Goal: Task Accomplishment & Management: Use online tool/utility

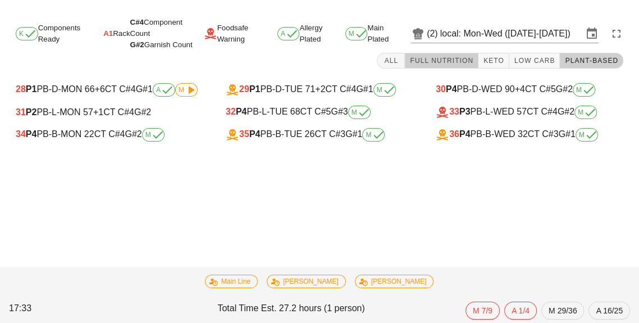
click at [464, 67] on button "Full Nutrition" at bounding box center [442, 61] width 74 height 16
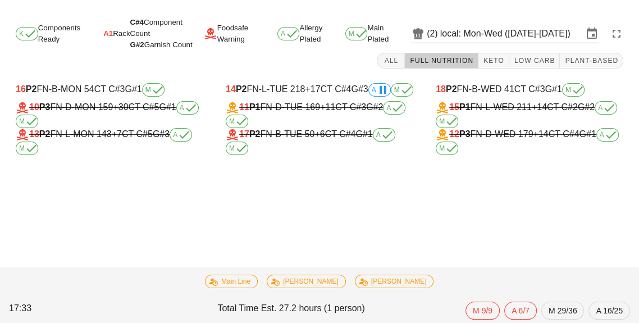
click at [319, 93] on div "14 P2 FN-L-TUE 218 +17 CT C#4 G#3 A M" at bounding box center [320, 89] width 188 height 13
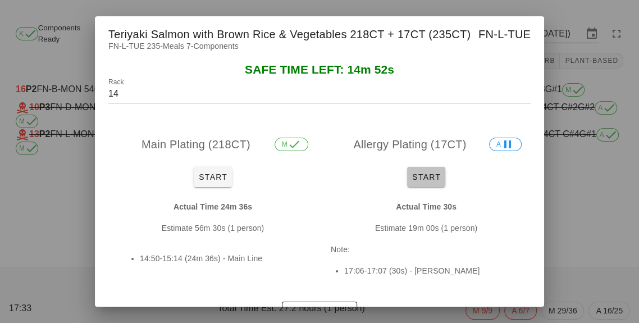
click at [442, 187] on button "Start" at bounding box center [426, 177] width 38 height 20
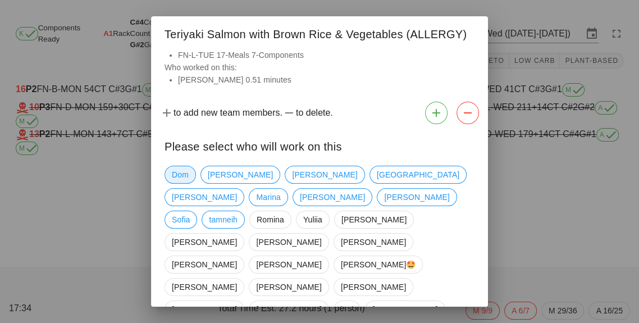
click at [190, 175] on span "Dom" at bounding box center [180, 175] width 31 height 18
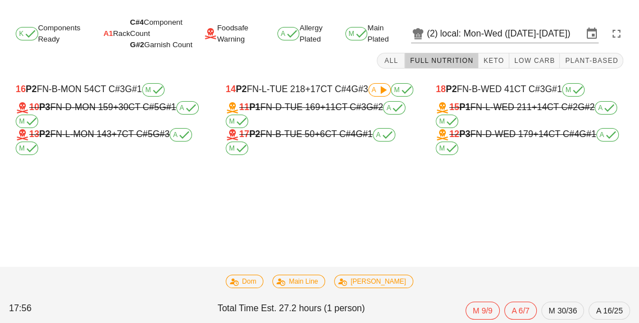
click at [276, 83] on div "14 P2 FN-L-TUE 218 +17 CT C#4 G#3 A M" at bounding box center [320, 89] width 188 height 13
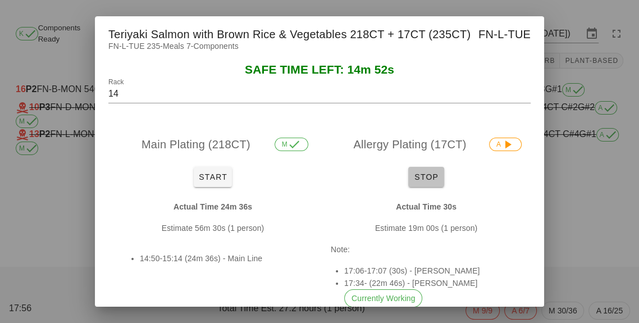
click at [427, 187] on button "Stop" at bounding box center [427, 177] width 36 height 20
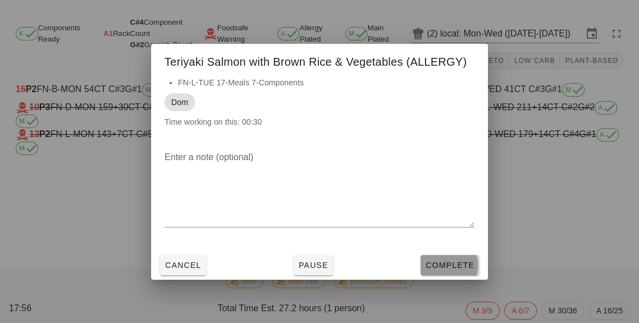
click at [452, 275] on button "Complete" at bounding box center [450, 265] width 58 height 20
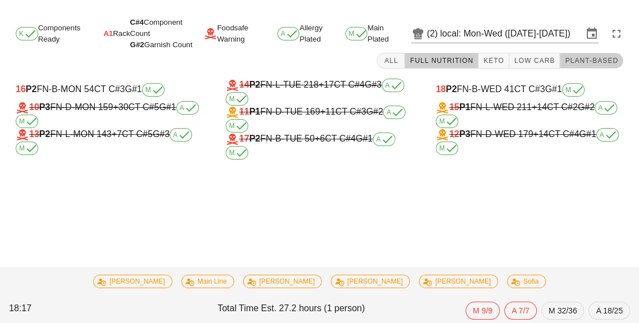
click at [609, 65] on button "Plant-Based" at bounding box center [591, 61] width 63 height 16
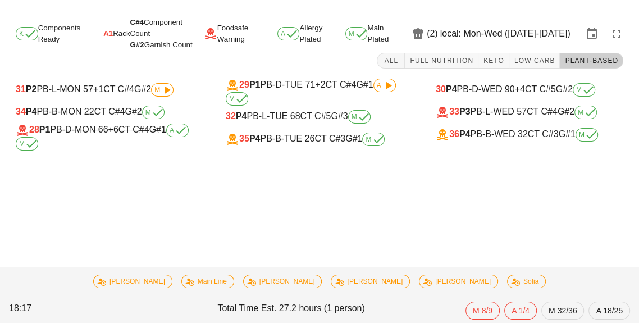
click at [529, 92] on div "30 P4 PB-D-WED 90 +4 CT C#5 G#2 M" at bounding box center [530, 89] width 188 height 13
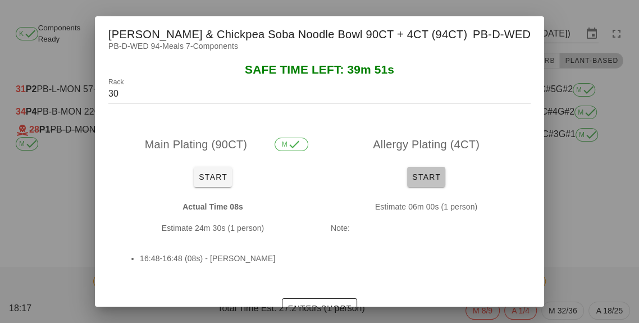
click at [443, 187] on button "Start" at bounding box center [426, 177] width 38 height 20
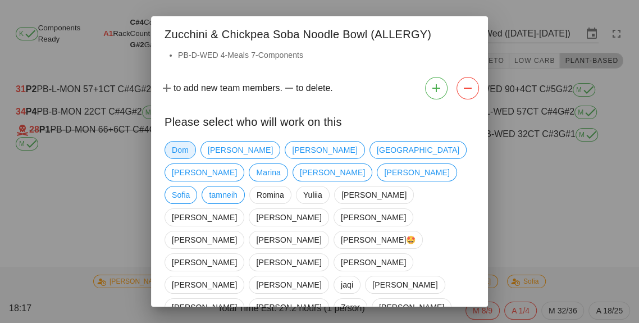
click at [187, 158] on span "Dom" at bounding box center [180, 150] width 17 height 17
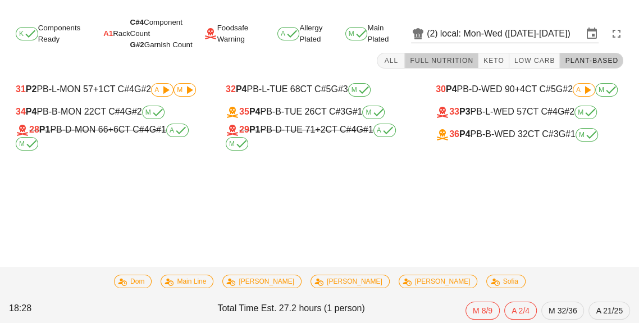
click at [440, 61] on span "Full Nutrition" at bounding box center [442, 61] width 64 height 8
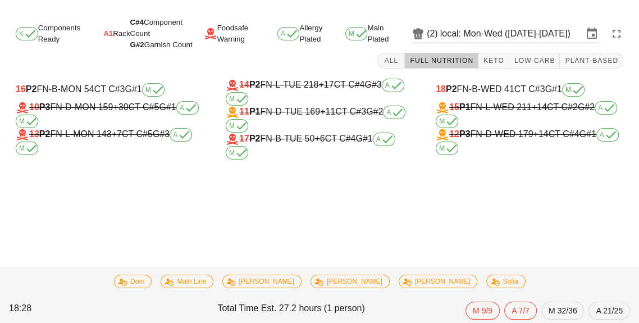
click at [310, 89] on div "14 P2 FN-L-TUE 218 +17 CT C#4 G#3 A M" at bounding box center [320, 92] width 188 height 27
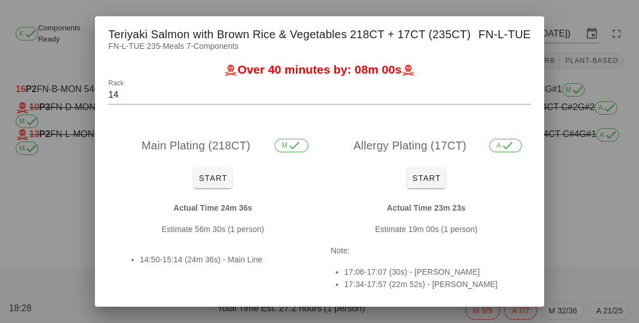
click at [58, 207] on div at bounding box center [319, 161] width 639 height 323
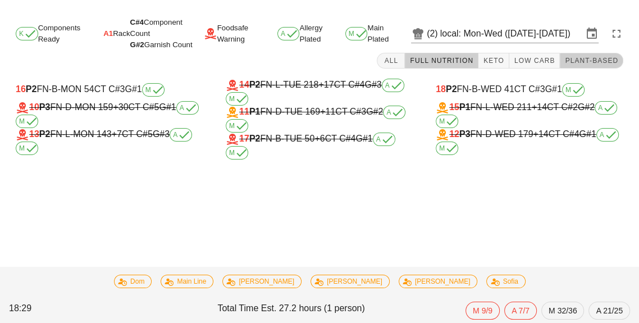
click at [613, 67] on button "Plant-Based" at bounding box center [591, 61] width 63 height 16
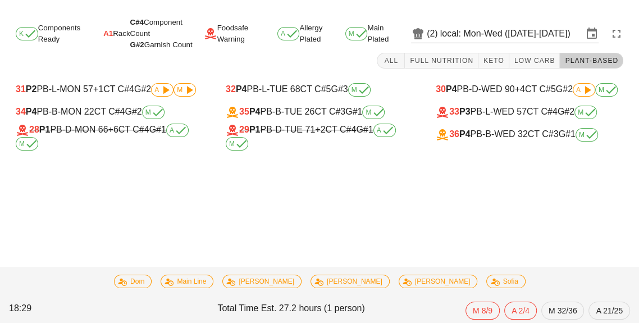
click at [528, 92] on div "30 P4 PB-D-WED 90 +4 CT C#5 G#2 A M" at bounding box center [530, 89] width 188 height 13
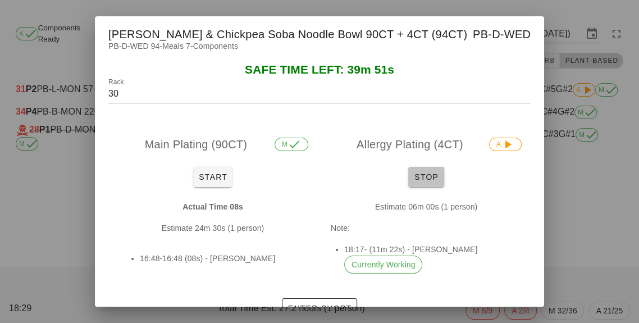
click at [429, 187] on button "Stop" at bounding box center [427, 177] width 36 height 20
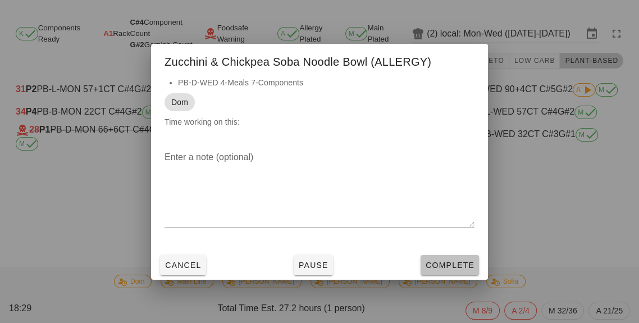
click at [449, 270] on span "Complete" at bounding box center [449, 265] width 49 height 9
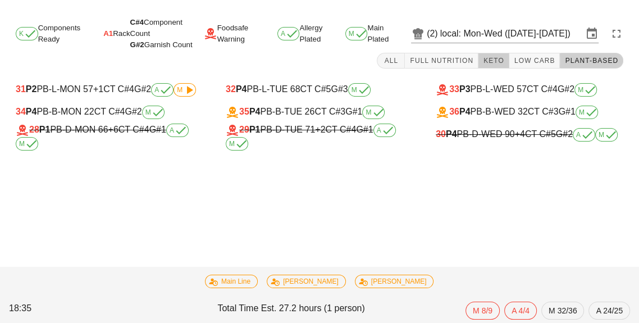
click at [503, 63] on span "Keto" at bounding box center [493, 61] width 21 height 8
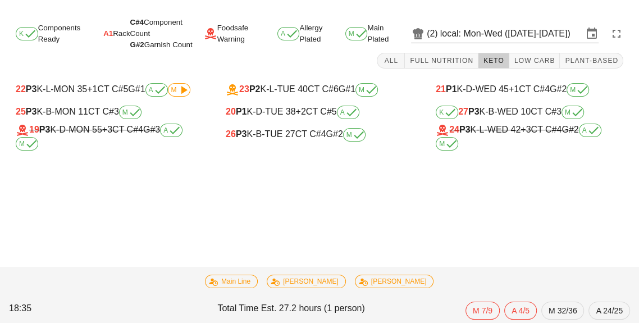
click at [560, 94] on span "G#2" at bounding box center [558, 89] width 17 height 10
type input "21"
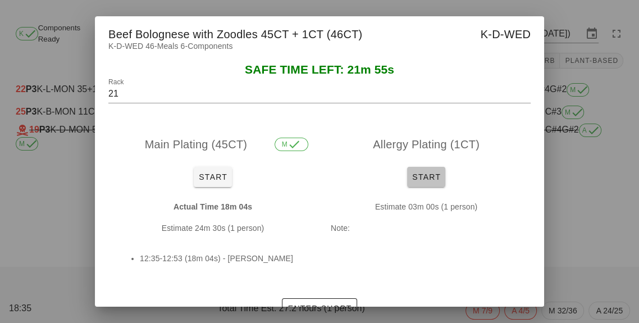
click at [444, 187] on button "Start" at bounding box center [426, 177] width 38 height 20
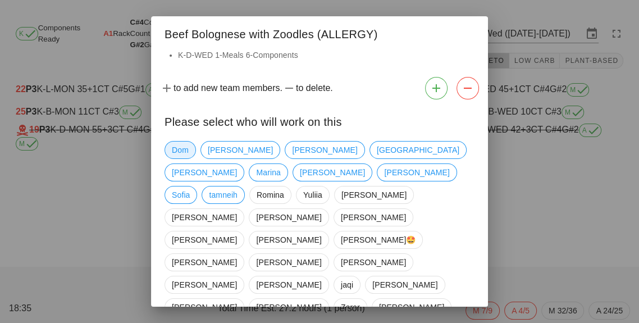
click at [190, 153] on span "Dom" at bounding box center [180, 150] width 31 height 18
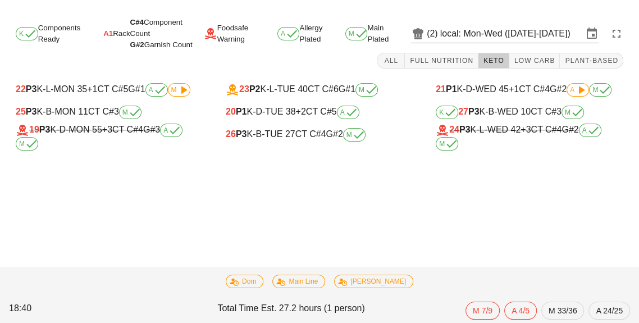
click at [544, 90] on div "21 P1 K-D-WED 45 +1 CT C#4 G#2 A M" at bounding box center [530, 89] width 188 height 13
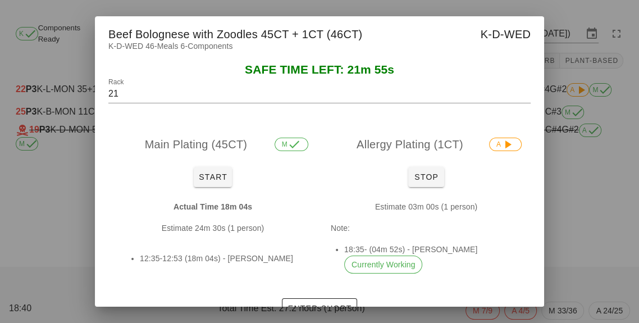
scroll to position [24, 0]
click at [434, 179] on span "Stop" at bounding box center [426, 177] width 27 height 9
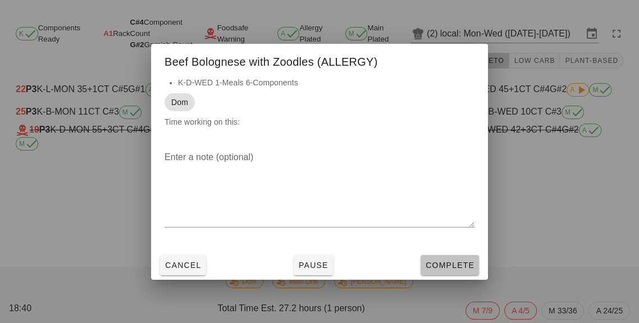
click at [459, 267] on span "Complete" at bounding box center [449, 265] width 49 height 9
